Goal: Task Accomplishment & Management: Complete application form

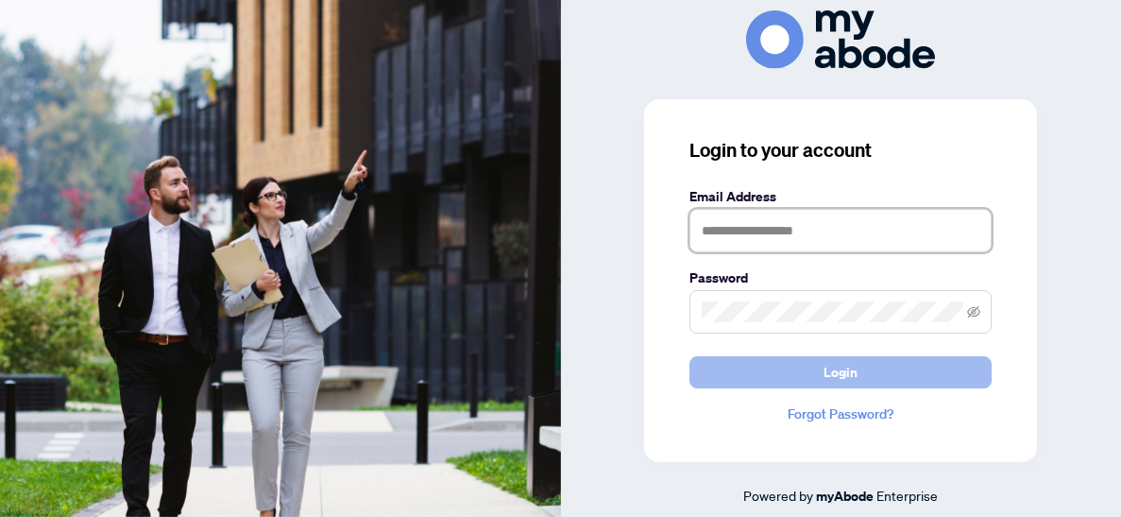
type input "**********"
click at [806, 378] on button "Login" at bounding box center [840, 372] width 302 height 32
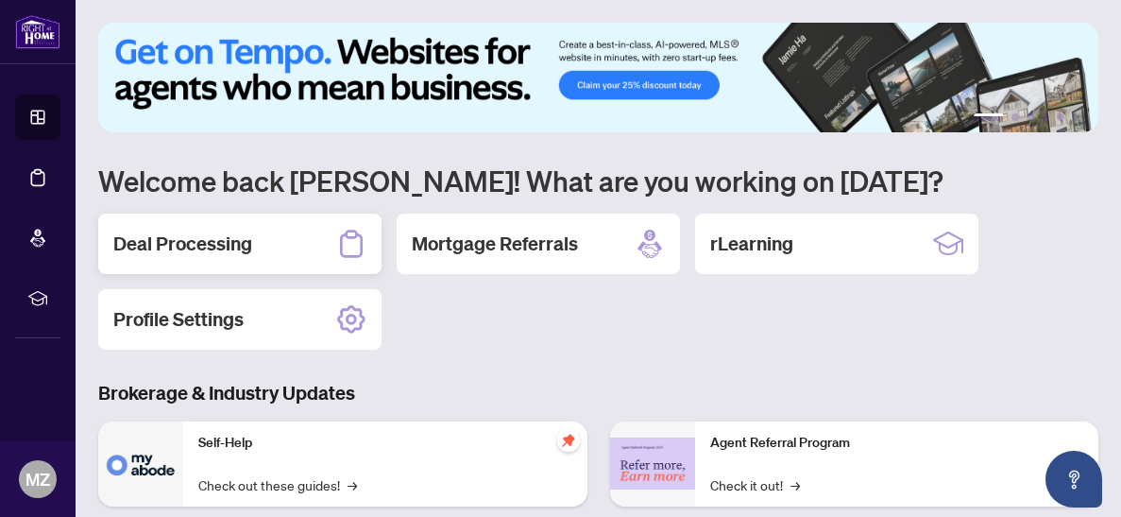
click at [217, 238] on h2 "Deal Processing" at bounding box center [182, 243] width 139 height 26
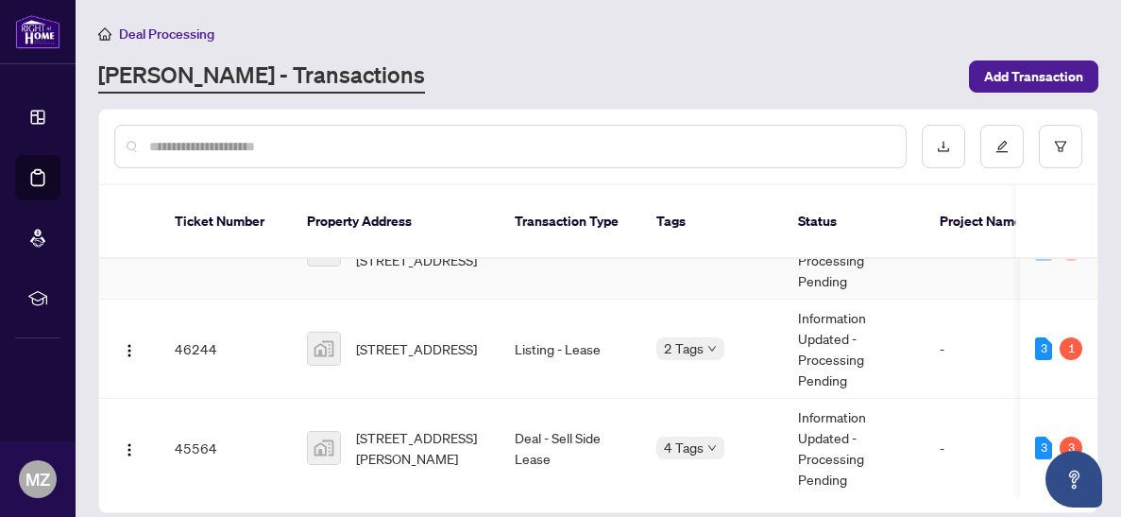
scroll to position [64, 0]
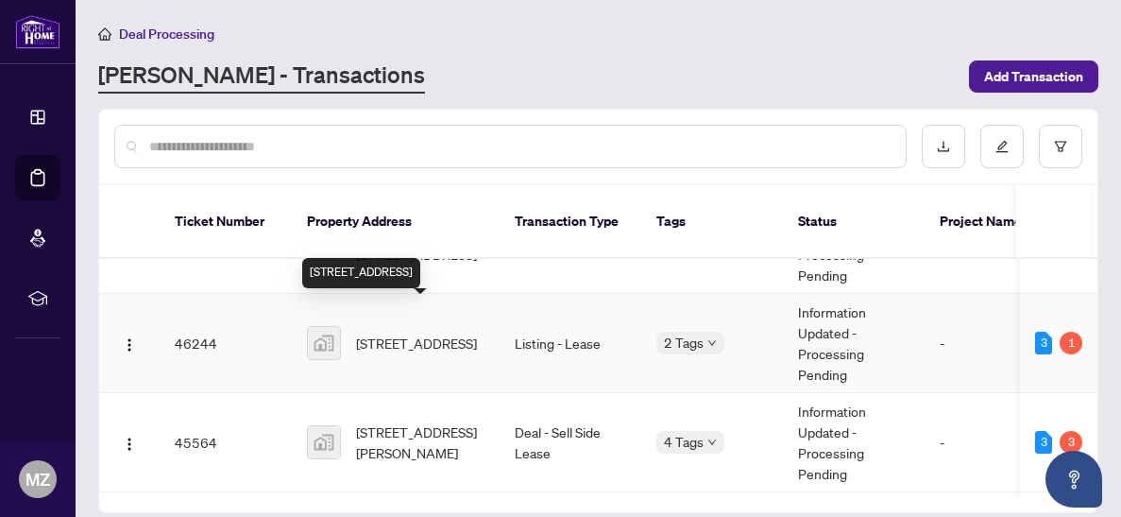
click at [424, 336] on span "[STREET_ADDRESS]" at bounding box center [416, 342] width 121 height 21
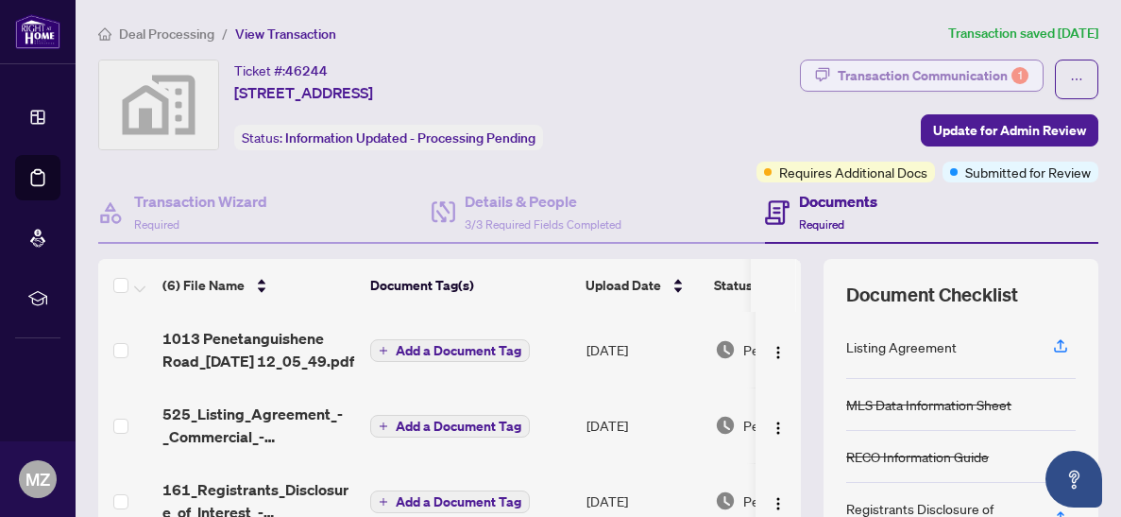
click at [934, 78] on div "Transaction Communication 1" at bounding box center [933, 75] width 191 height 30
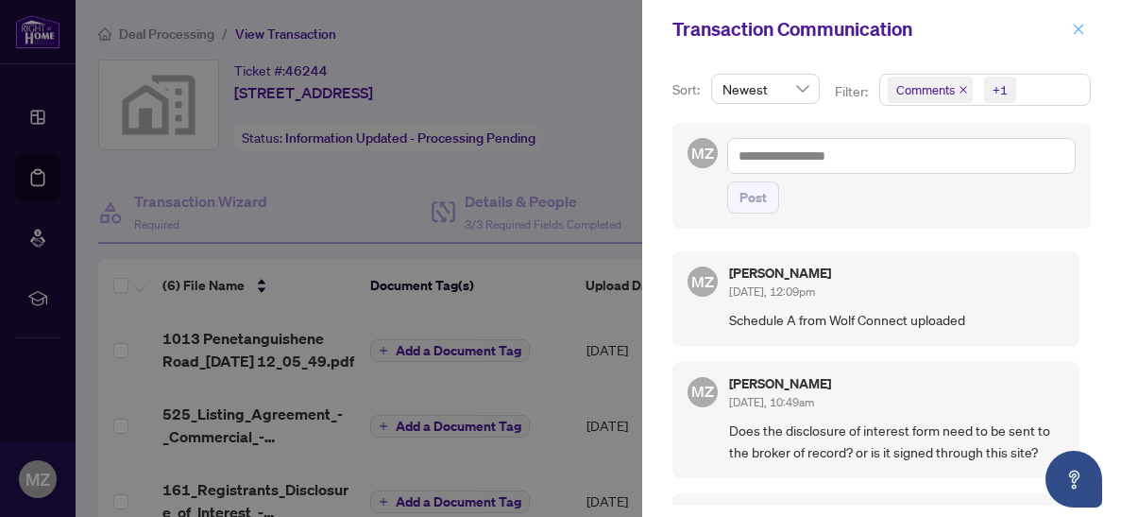
click at [1080, 30] on icon "close" at bounding box center [1079, 29] width 10 height 10
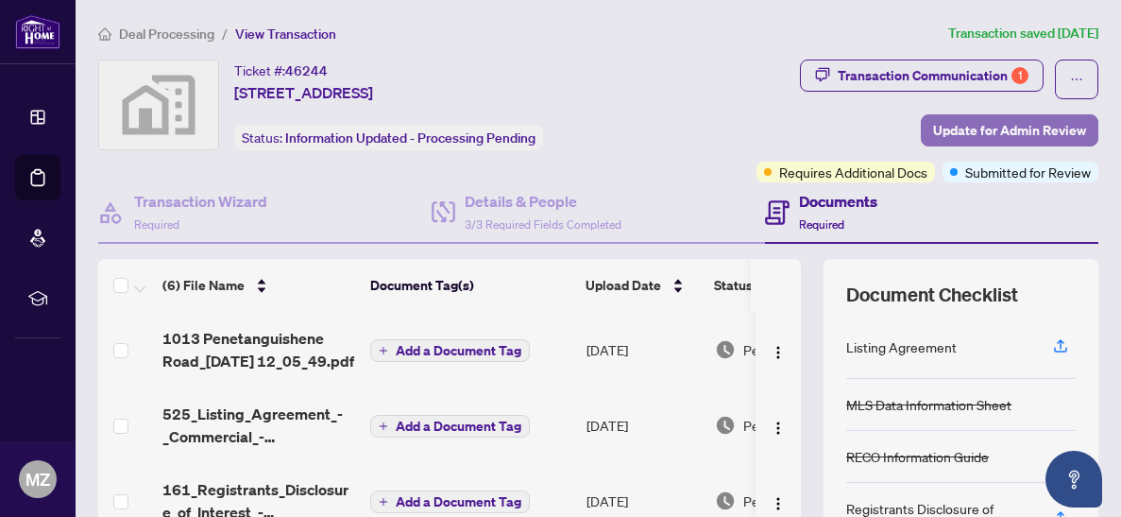
click at [974, 123] on span "Update for Admin Review" at bounding box center [1009, 130] width 153 height 30
click at [974, 123] on div "Update for admin review Clicking submit will notify the admin team to review yo…" at bounding box center [560, 258] width 1121 height 517
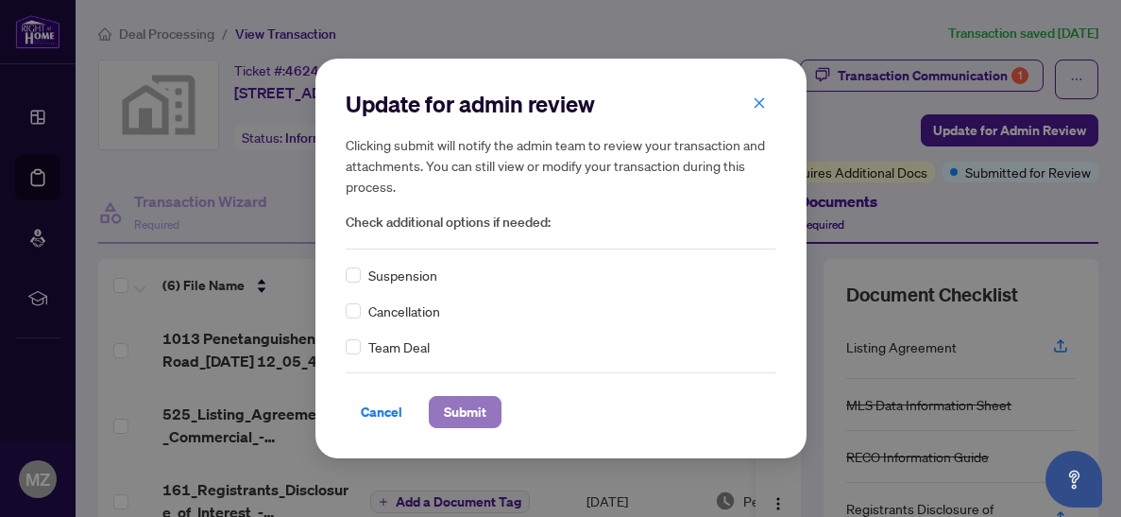
click at [455, 423] on span "Submit" at bounding box center [465, 412] width 42 height 30
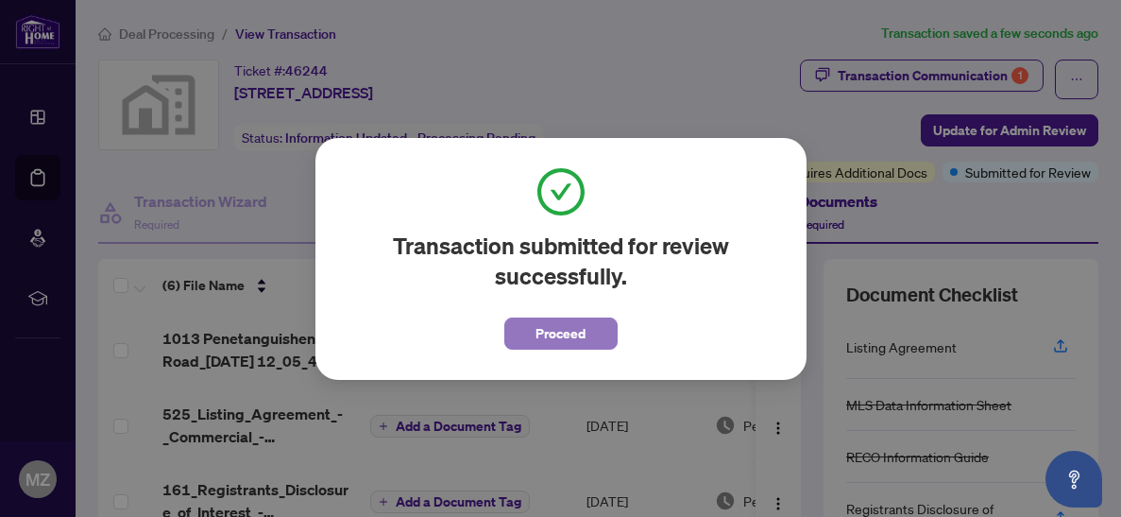
click at [563, 334] on span "Proceed" at bounding box center [560, 333] width 50 height 30
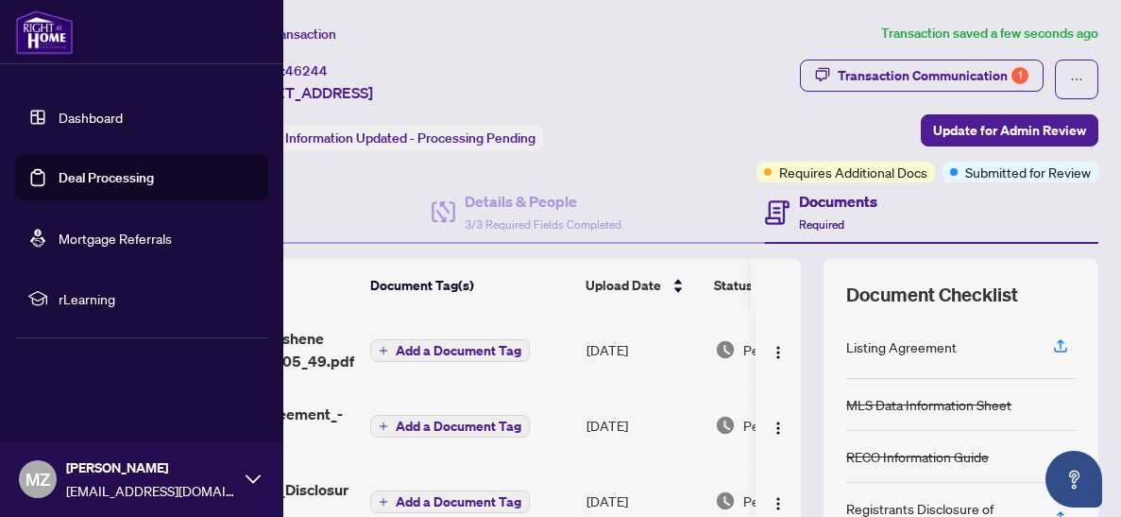
click at [64, 109] on link "Dashboard" at bounding box center [91, 117] width 64 height 17
